Goal: Information Seeking & Learning: Learn about a topic

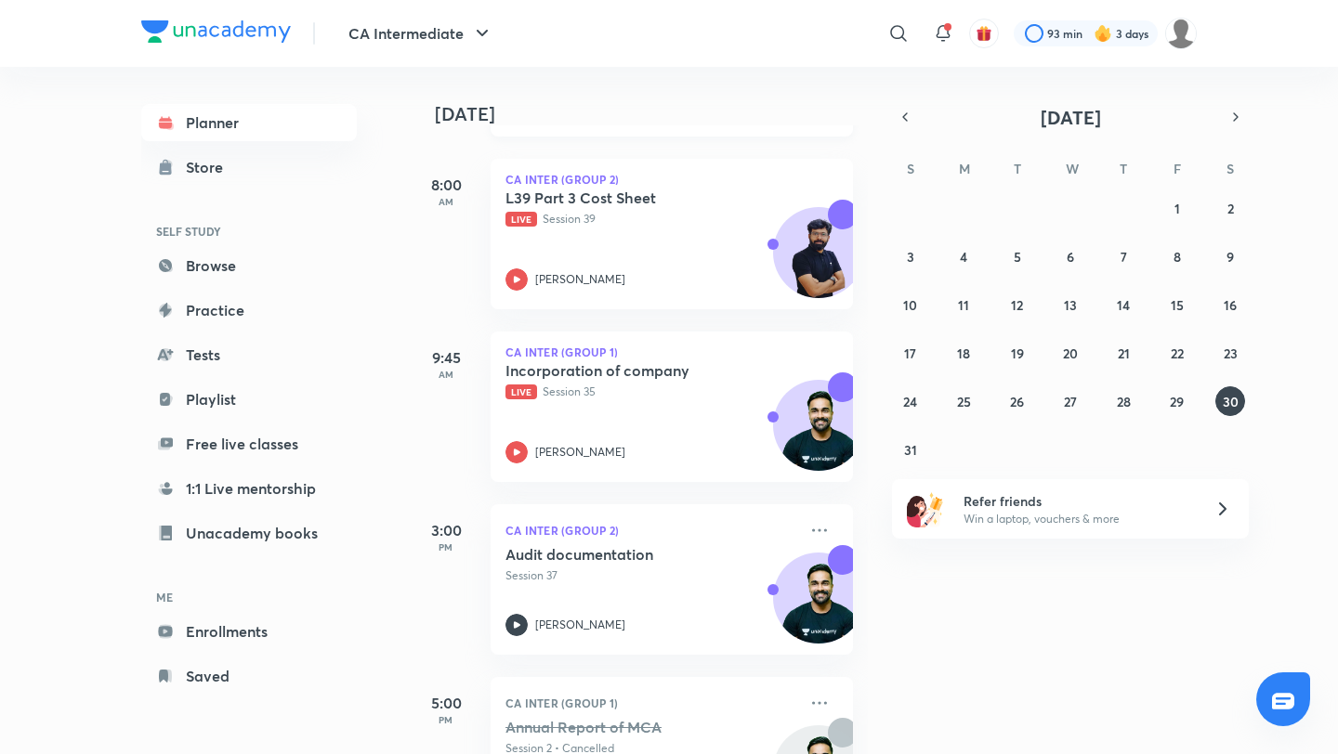
scroll to position [507, 0]
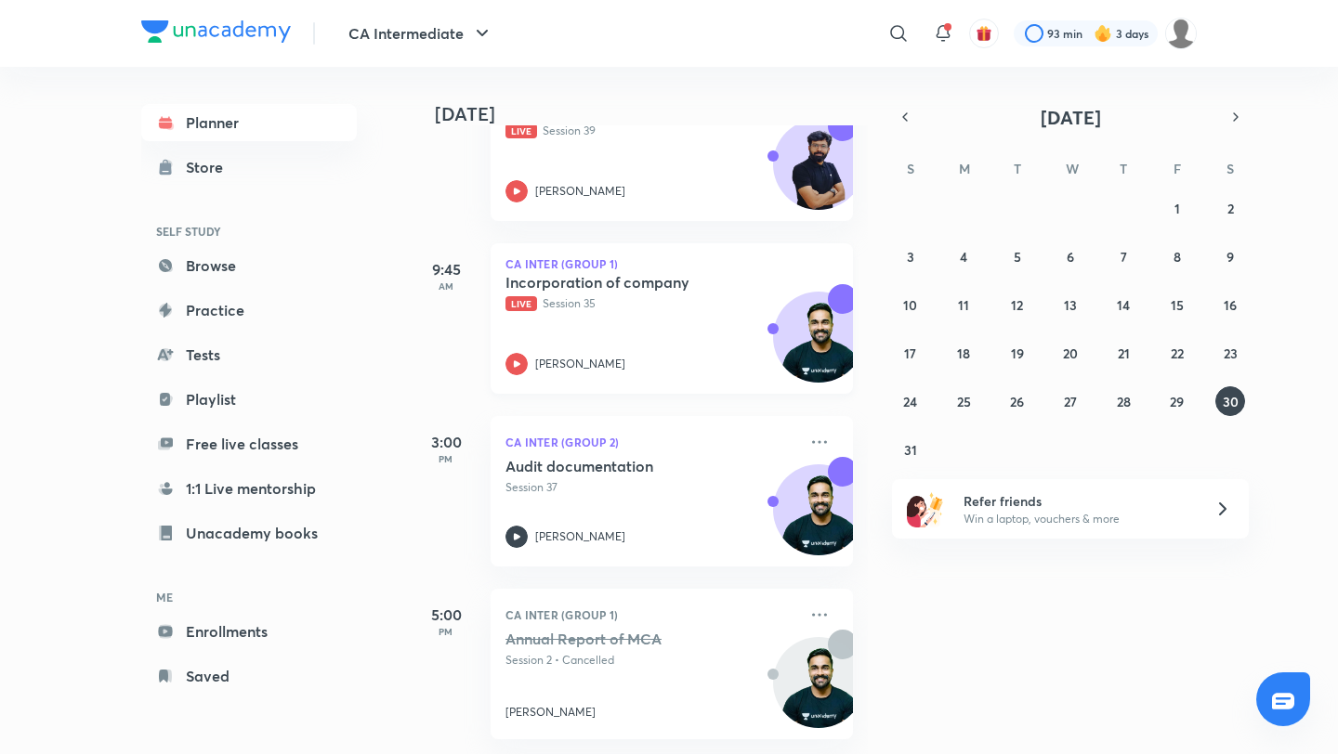
click at [645, 320] on div "Incorporation of company Live Session 35 [PERSON_NAME]" at bounding box center [651, 324] width 292 height 102
click at [893, 462] on div "27 28 29 30 31 1 2 3 4 5 6 7 8 9 10 11 12 13 14 15 16 17 18 19 20 21 22 23 24 2…" at bounding box center [1070, 328] width 357 height 271
click at [902, 451] on button "31" at bounding box center [911, 450] width 30 height 30
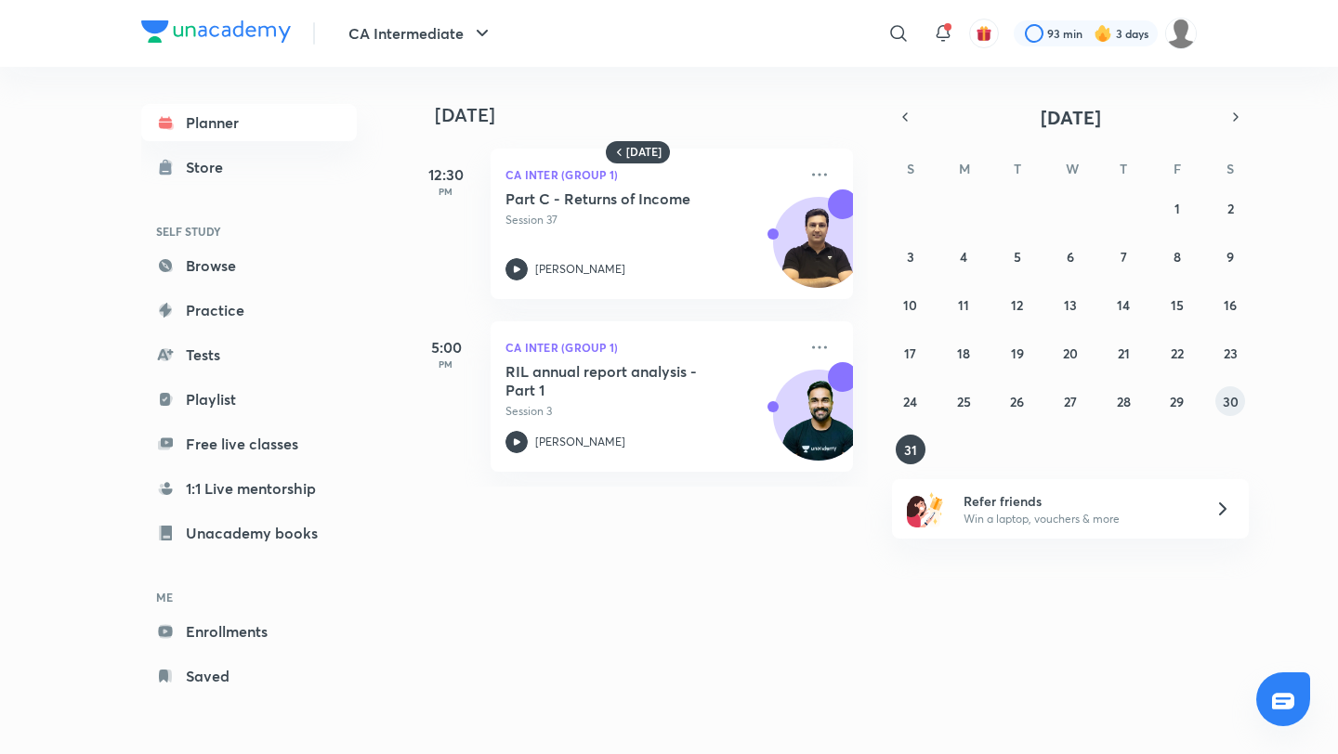
click at [1244, 404] on button "30" at bounding box center [1230, 401] width 30 height 30
